Goal: Find specific page/section: Find specific page/section

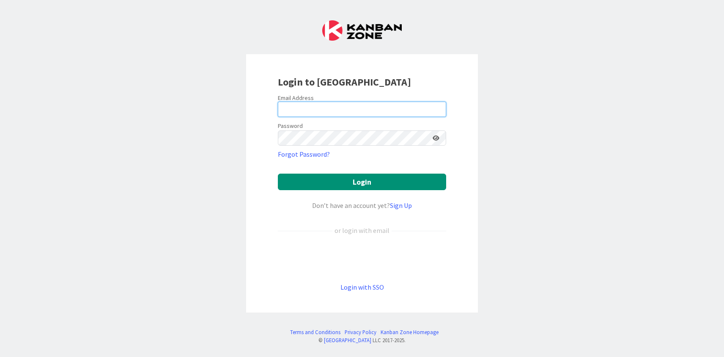
click at [297, 108] on input "email" at bounding box center [362, 109] width 168 height 15
type input "[PERSON_NAME][EMAIL_ADDRESS][DOMAIN_NAME]"
click at [435, 139] on icon at bounding box center [436, 138] width 7 height 6
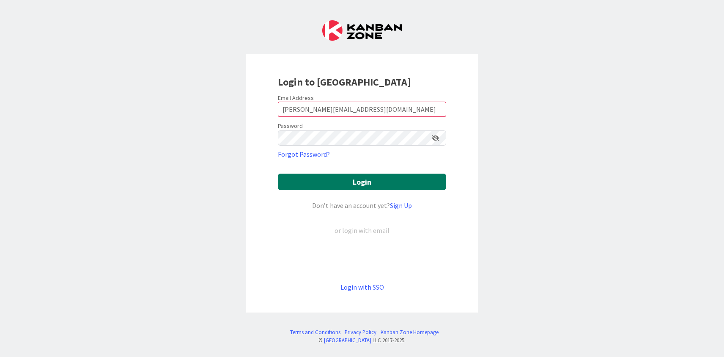
click at [344, 184] on button "Login" at bounding box center [362, 181] width 168 height 16
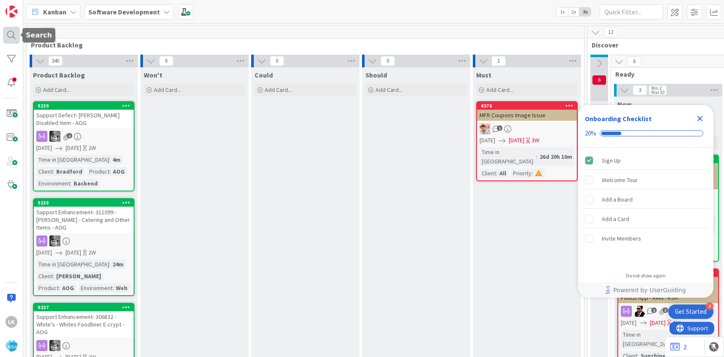
click at [12, 35] on div at bounding box center [11, 35] width 17 height 17
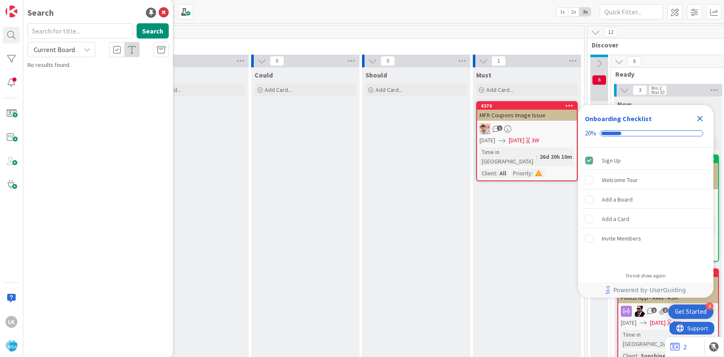
click at [49, 35] on input "text" at bounding box center [80, 30] width 106 height 15
type input "8923"
click at [79, 80] on p "New Client Implementation- Cut Sky Bank Foods" at bounding box center [103, 79] width 129 height 18
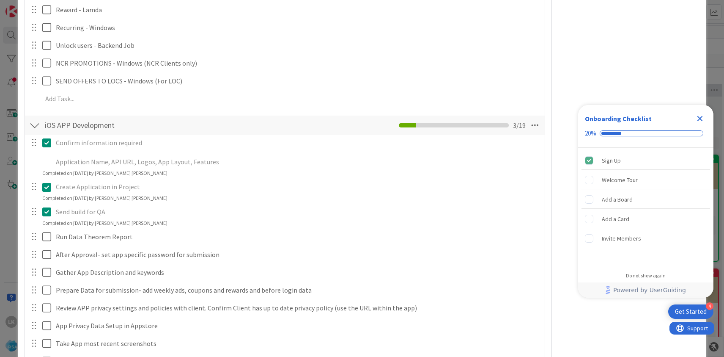
scroll to position [1739, 0]
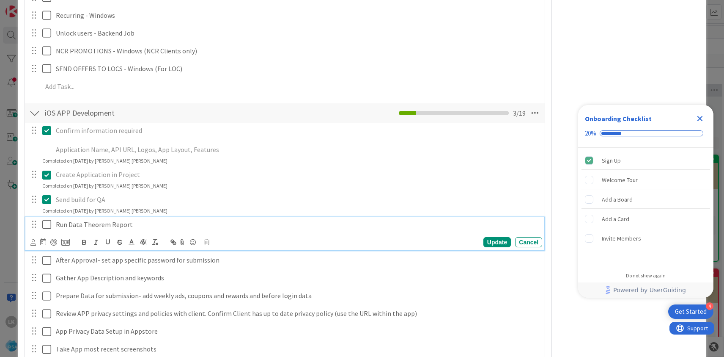
click at [48, 219] on icon at bounding box center [46, 224] width 9 height 10
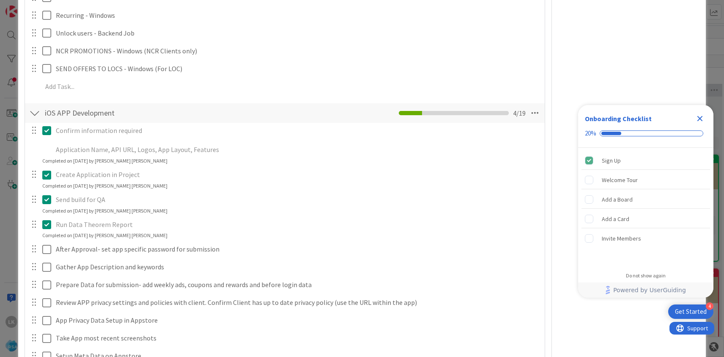
click at [48, 219] on icon at bounding box center [46, 224] width 9 height 10
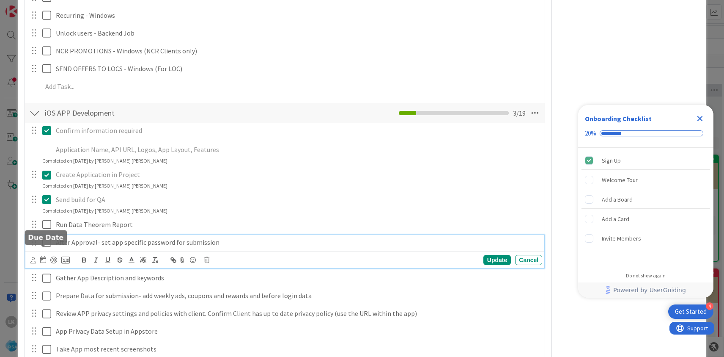
click at [46, 251] on div "After Approval- set app specific password for submission Update Cancel" at bounding box center [284, 251] width 519 height 33
click at [47, 237] on icon at bounding box center [46, 242] width 9 height 10
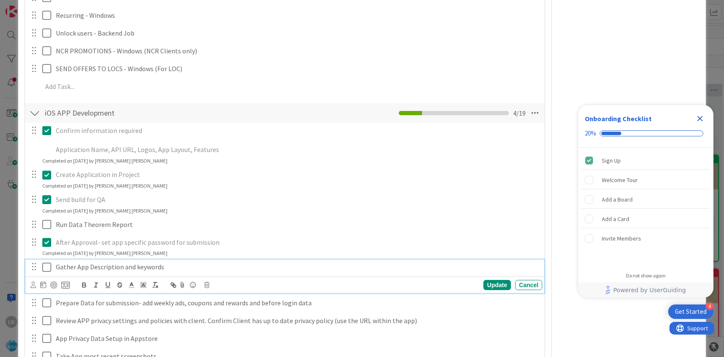
click at [48, 262] on icon at bounding box center [46, 267] width 9 height 10
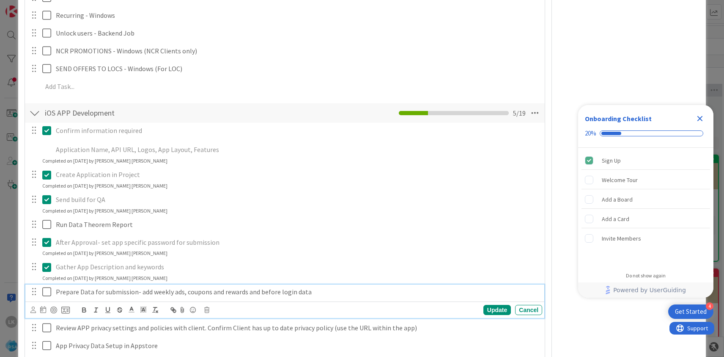
click at [46, 286] on icon at bounding box center [46, 291] width 9 height 10
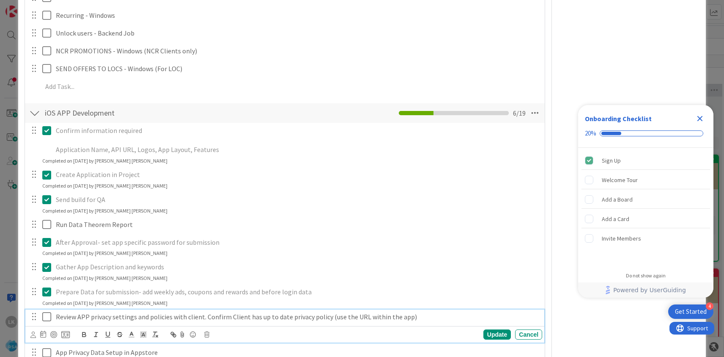
click at [45, 311] on icon at bounding box center [46, 316] width 9 height 10
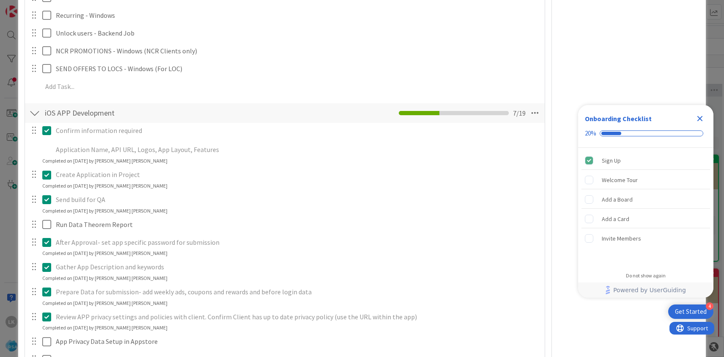
scroll to position [1810, 0]
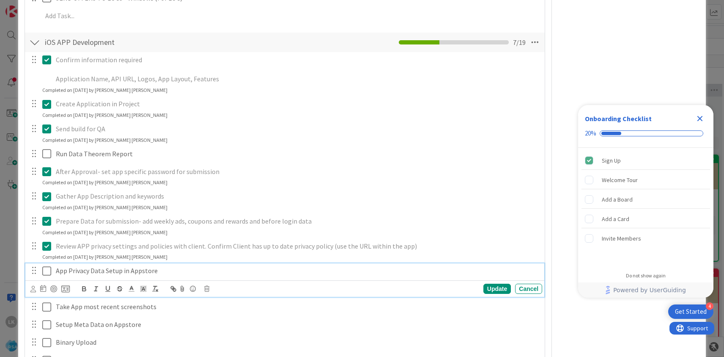
click at [48, 266] on icon at bounding box center [46, 271] width 9 height 10
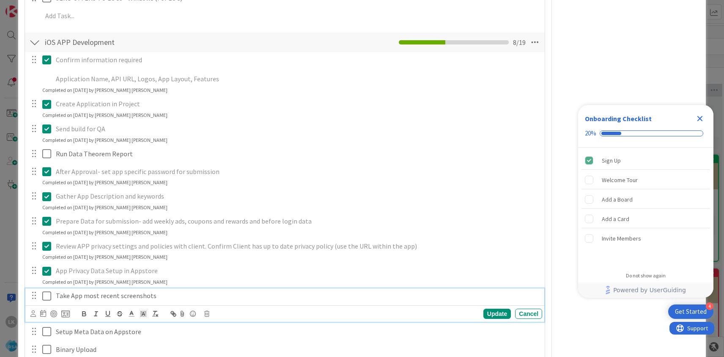
click at [46, 291] on icon at bounding box center [46, 296] width 9 height 10
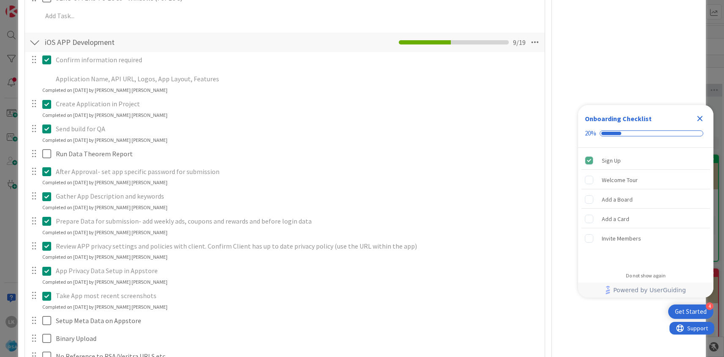
scroll to position [1826, 0]
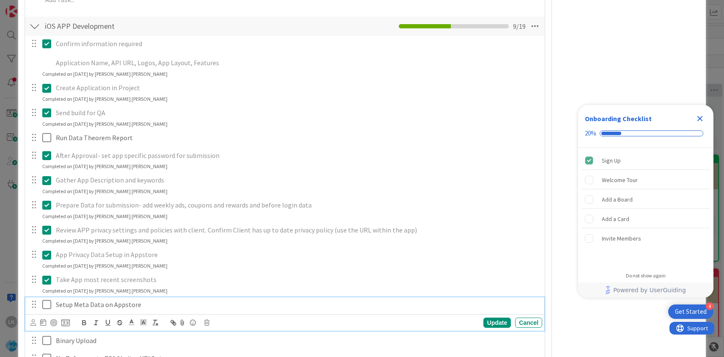
click at [46, 299] on icon at bounding box center [46, 304] width 9 height 10
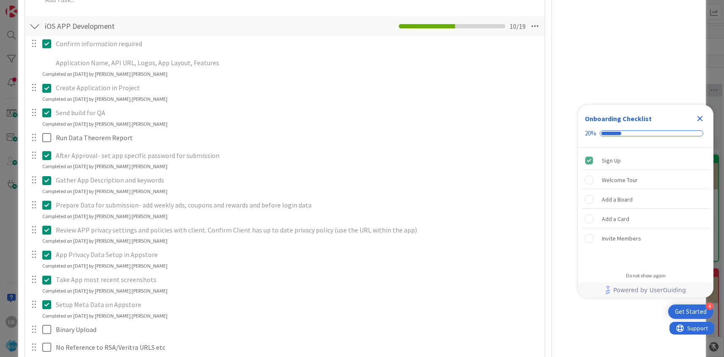
scroll to position [1839, 0]
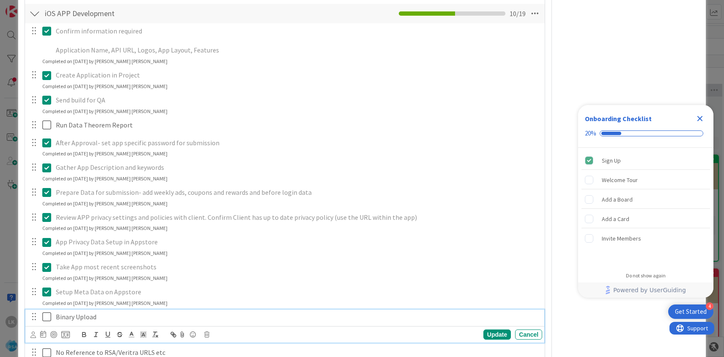
click at [44, 311] on icon at bounding box center [46, 316] width 9 height 10
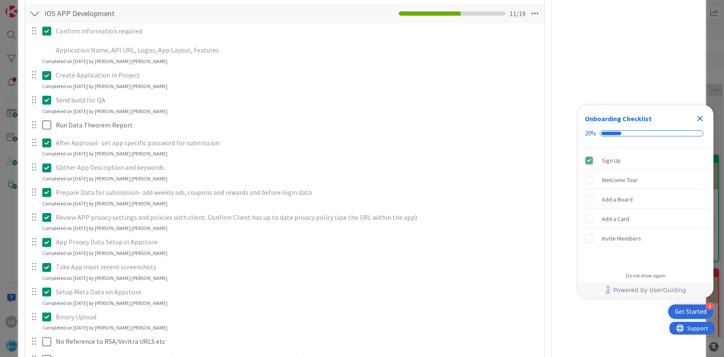
scroll to position [1883, 0]
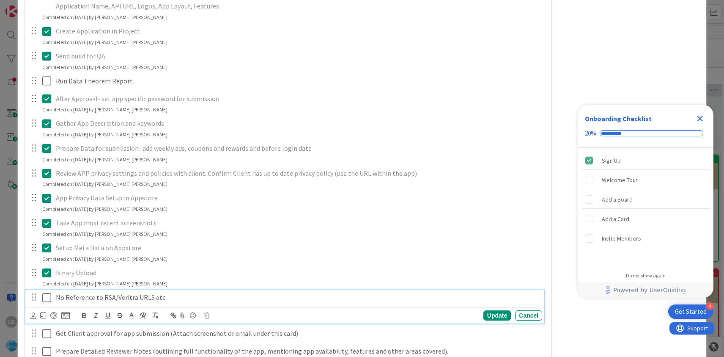
click at [48, 292] on icon at bounding box center [46, 297] width 9 height 10
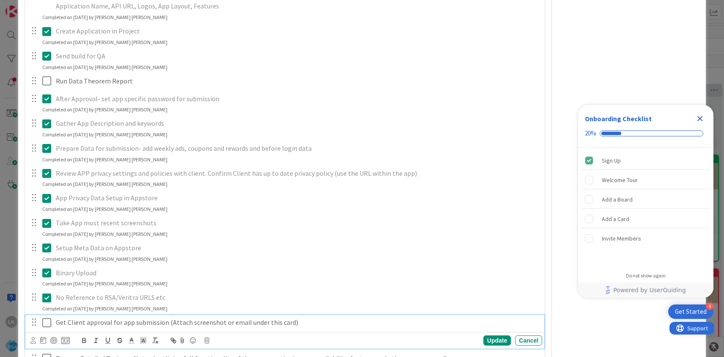
click at [45, 317] on icon at bounding box center [46, 322] width 9 height 10
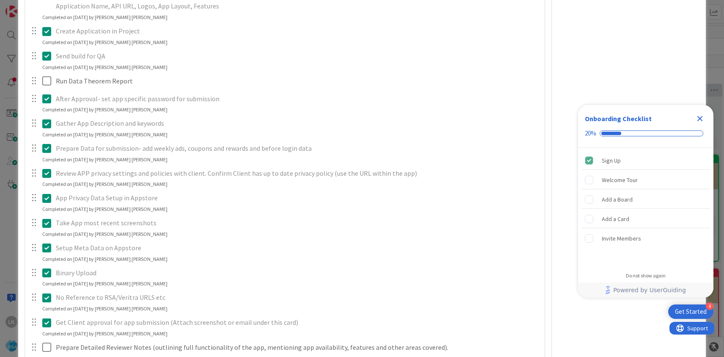
scroll to position [1953, 0]
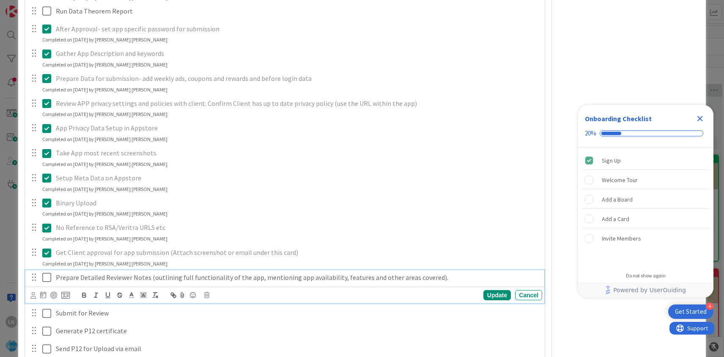
click at [47, 272] on icon at bounding box center [46, 277] width 9 height 10
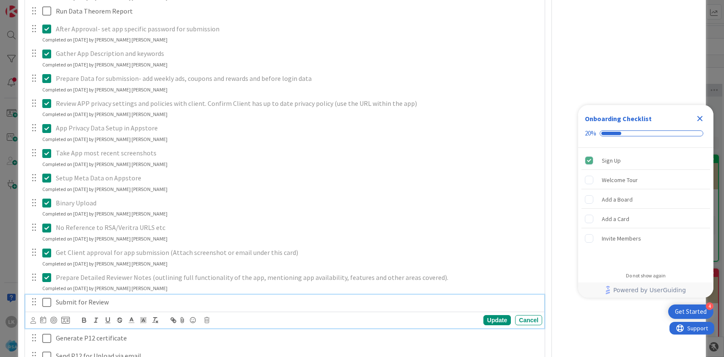
click at [48, 297] on icon at bounding box center [46, 302] width 9 height 10
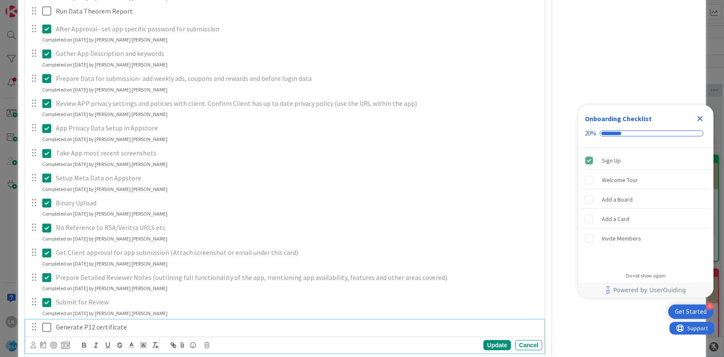
click at [46, 322] on icon at bounding box center [46, 327] width 9 height 10
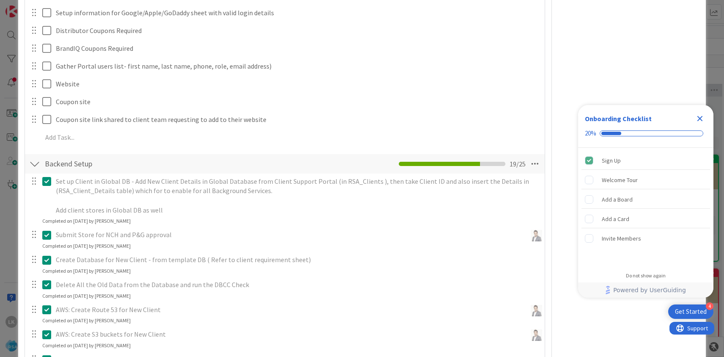
scroll to position [0, 0]
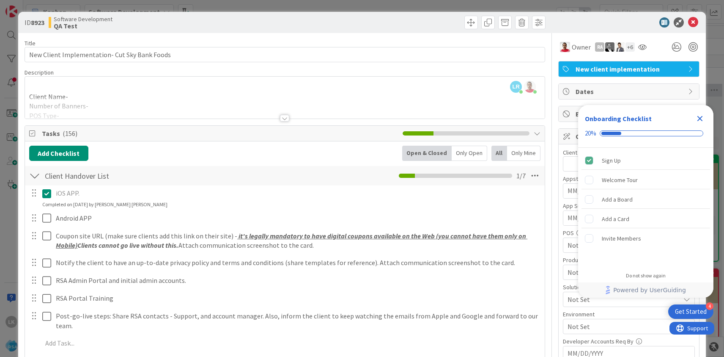
click at [699, 119] on icon "Close Checklist" at bounding box center [700, 118] width 5 height 5
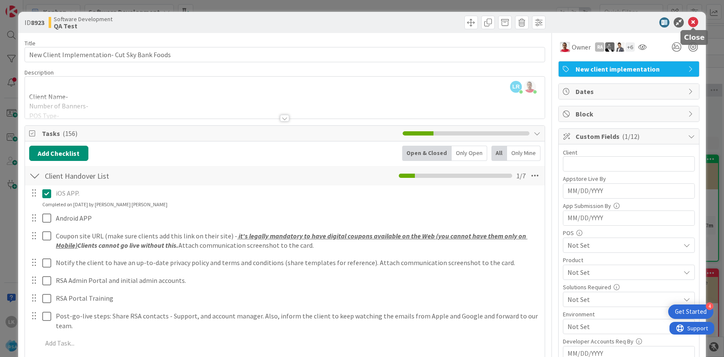
click at [693, 25] on icon at bounding box center [693, 22] width 10 height 10
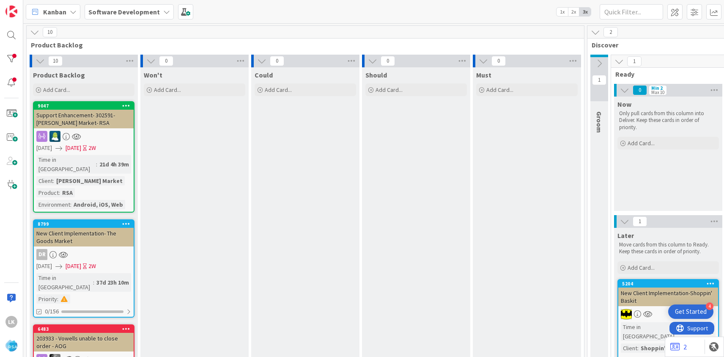
click at [76, 228] on div "New Client Implementation- The Goods Market" at bounding box center [84, 237] width 100 height 19
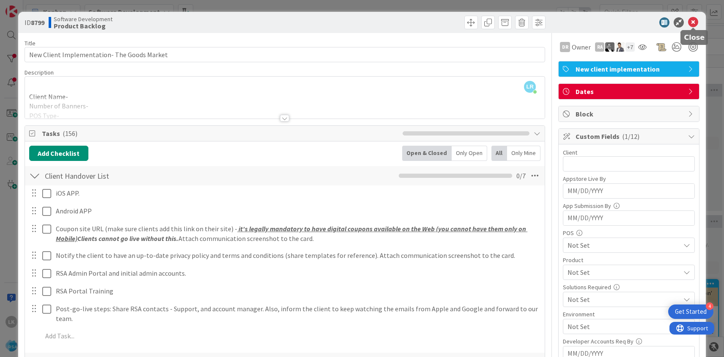
click at [694, 22] on icon at bounding box center [693, 22] width 10 height 10
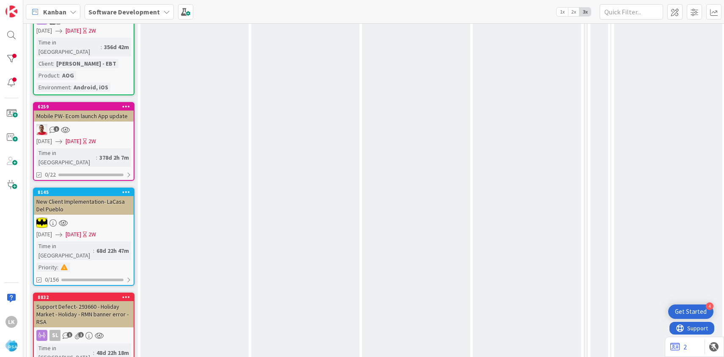
scroll to position [664, 0]
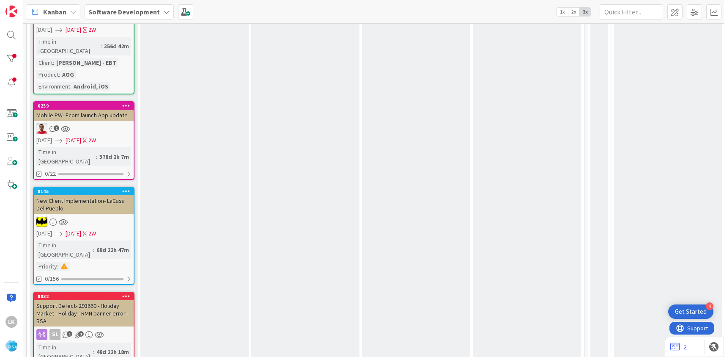
click at [93, 300] on div "Support Defect- 293660 - Holiday Market - Holiday - RMN banner error - RSA" at bounding box center [84, 313] width 100 height 26
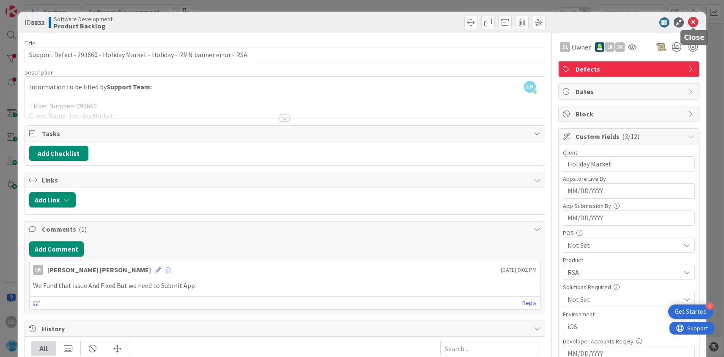
click at [694, 24] on icon at bounding box center [693, 22] width 10 height 10
